Goal: Consume media (video, audio): Consume media (video, audio)

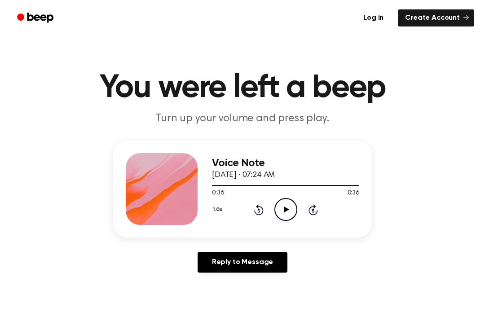
click at [294, 210] on icon "Play Audio" at bounding box center [286, 209] width 23 height 23
click at [292, 204] on icon "Pause Audio" at bounding box center [286, 209] width 23 height 23
click at [260, 212] on icon "Rewind 5 seconds" at bounding box center [259, 210] width 10 height 12
click at [258, 206] on icon at bounding box center [258, 209] width 9 height 11
click at [285, 202] on icon "Play Audio" at bounding box center [286, 209] width 23 height 23
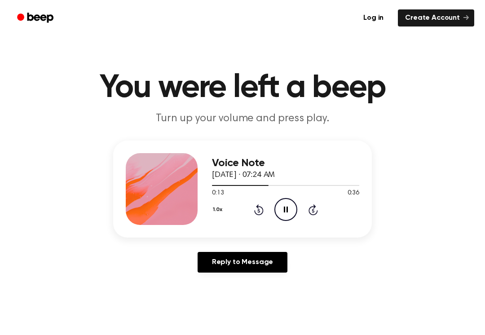
click at [286, 211] on icon "Pause Audio" at bounding box center [286, 209] width 23 height 23
click at [296, 205] on circle at bounding box center [286, 210] width 22 height 22
click at [263, 208] on icon "Rewind 5 seconds" at bounding box center [259, 210] width 10 height 12
click at [289, 209] on icon "Pause Audio" at bounding box center [286, 209] width 23 height 23
click at [288, 209] on icon "Play Audio" at bounding box center [286, 209] width 23 height 23
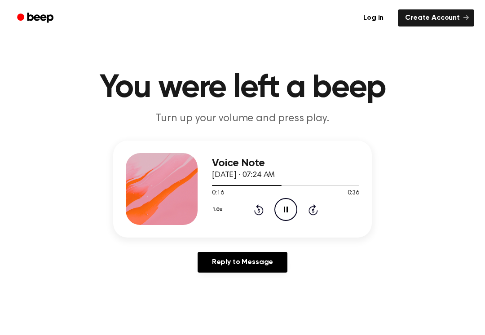
click at [294, 206] on icon "Pause Audio" at bounding box center [286, 209] width 23 height 23
click at [293, 215] on icon "Play Audio" at bounding box center [286, 209] width 23 height 23
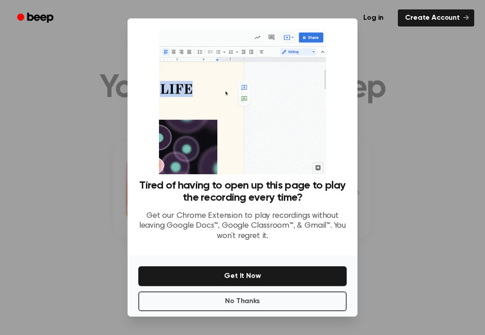
click at [173, 286] on button "Get It Now" at bounding box center [242, 276] width 209 height 20
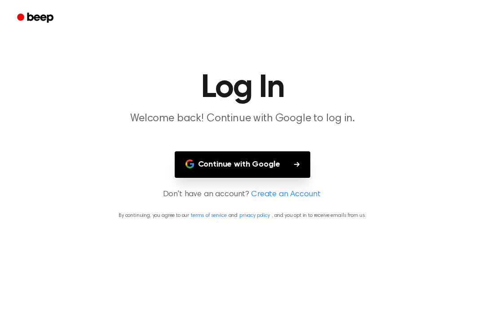
click at [25, 14] on icon "Beep" at bounding box center [36, 17] width 38 height 13
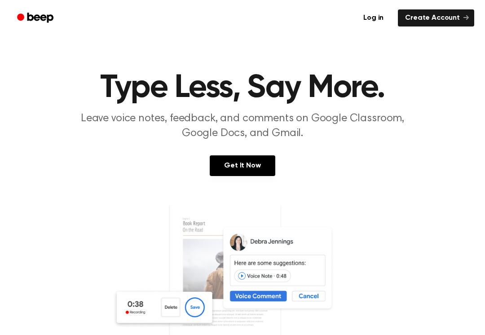
click at [15, 13] on link "Beep" at bounding box center [36, 18] width 51 height 18
click at [22, 17] on circle "Beep" at bounding box center [20, 16] width 7 height 7
click at [17, 18] on link "Beep" at bounding box center [36, 18] width 51 height 18
click at [29, 19] on icon "Beep" at bounding box center [40, 18] width 26 height 10
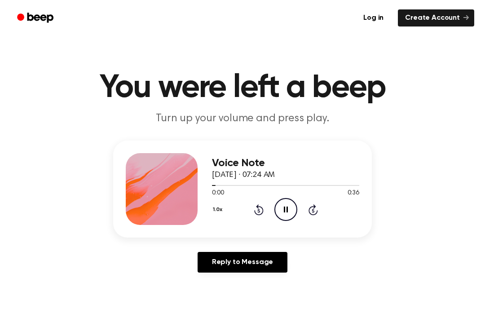
click at [315, 208] on icon at bounding box center [313, 209] width 9 height 11
click at [314, 210] on icon "Skip 5 seconds" at bounding box center [313, 210] width 10 height 12
click at [281, 208] on icon "Pause Audio" at bounding box center [286, 209] width 23 height 23
